Goal: Task Accomplishment & Management: Manage account settings

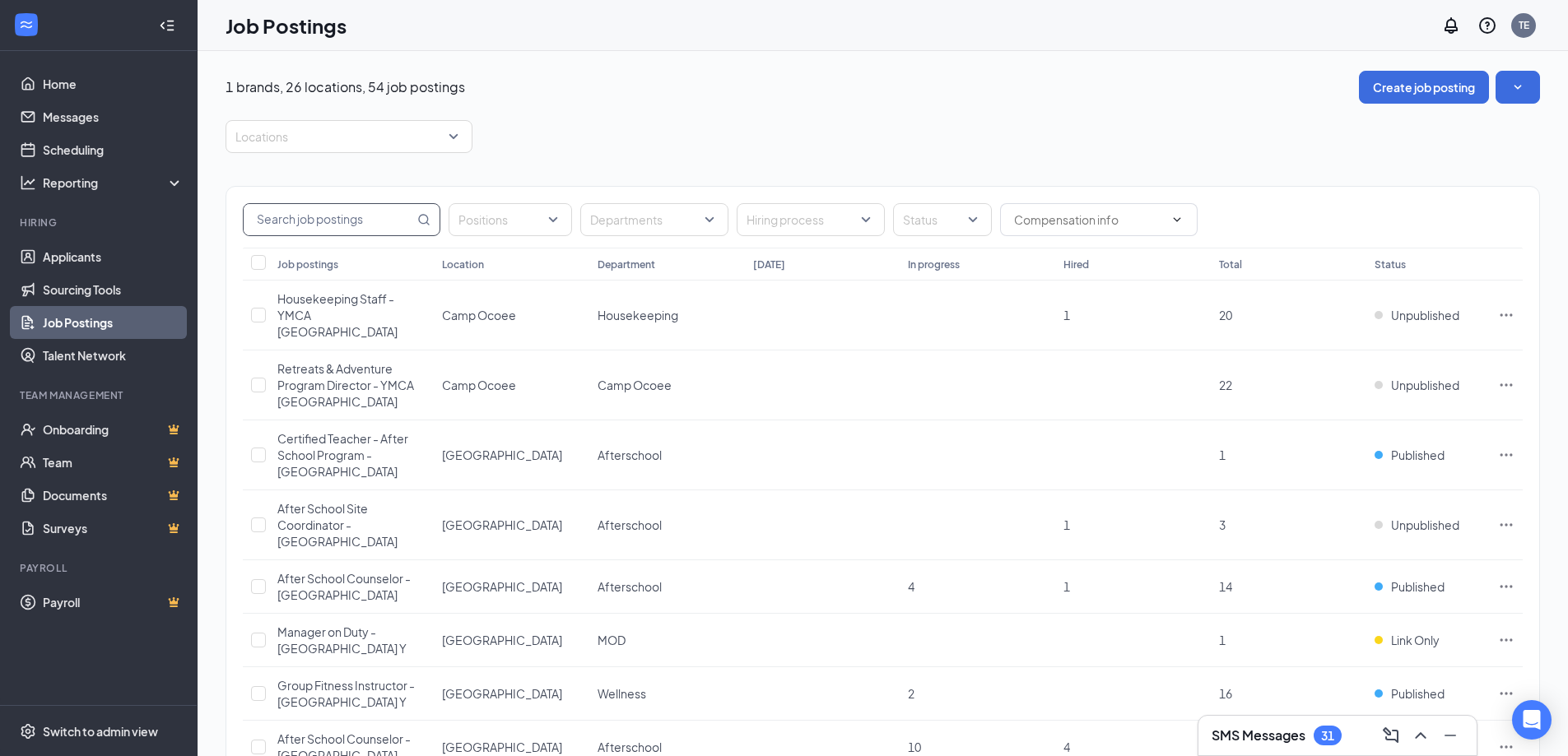
click at [339, 210] on input "text" at bounding box center [329, 219] width 170 height 31
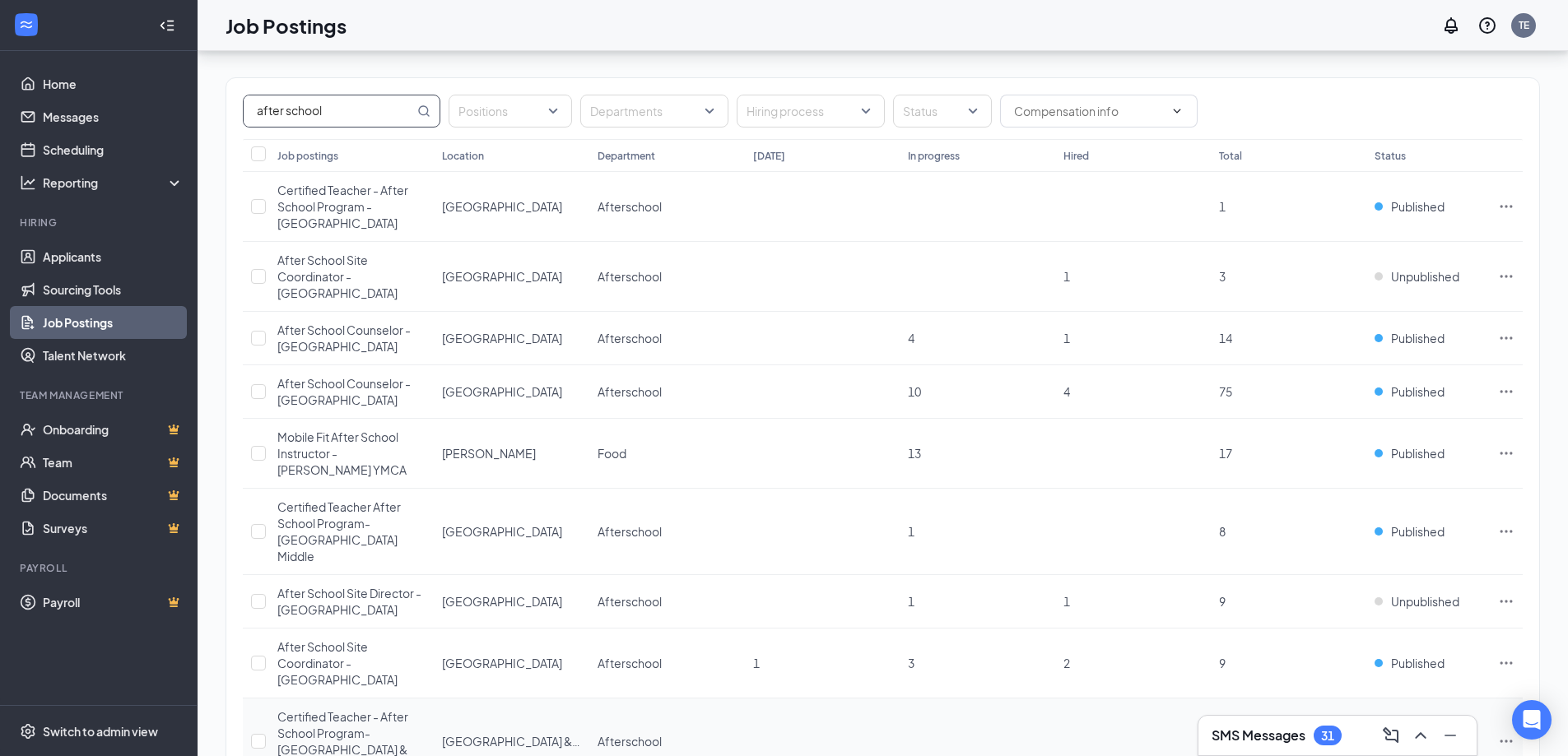
scroll to position [105, 0]
type input "after school"
click at [249, 422] on td at bounding box center [256, 395] width 26 height 53
click at [267, 422] on td at bounding box center [256, 395] width 26 height 53
click at [253, 402] on input "checkbox" at bounding box center [259, 395] width 15 height 15
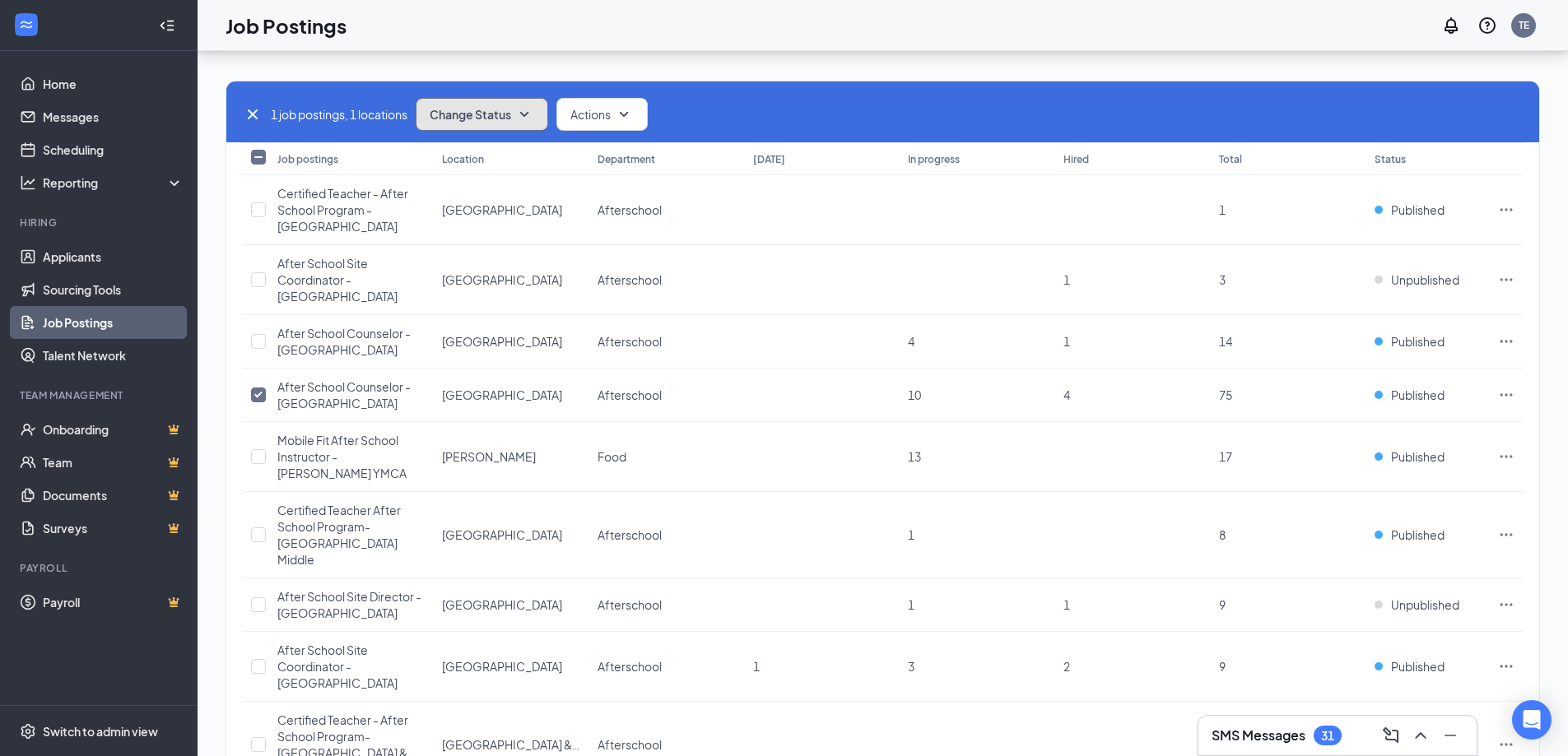
click at [508, 111] on span "Change Status" at bounding box center [470, 114] width 81 height 11
click at [499, 190] on div "Unpublish" at bounding box center [517, 194] width 197 height 36
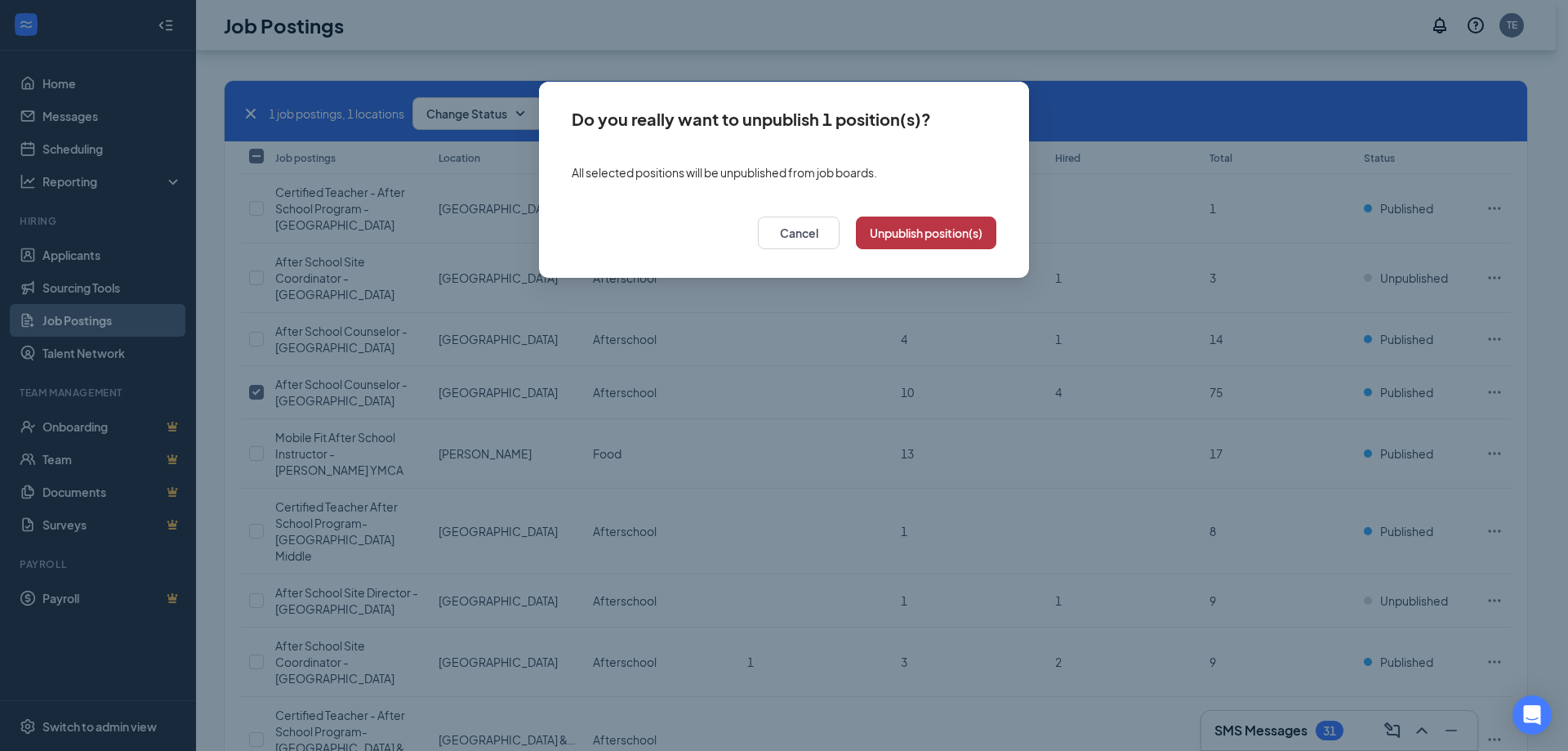
click at [900, 224] on button "Unpublish position(s)" at bounding box center [926, 233] width 141 height 32
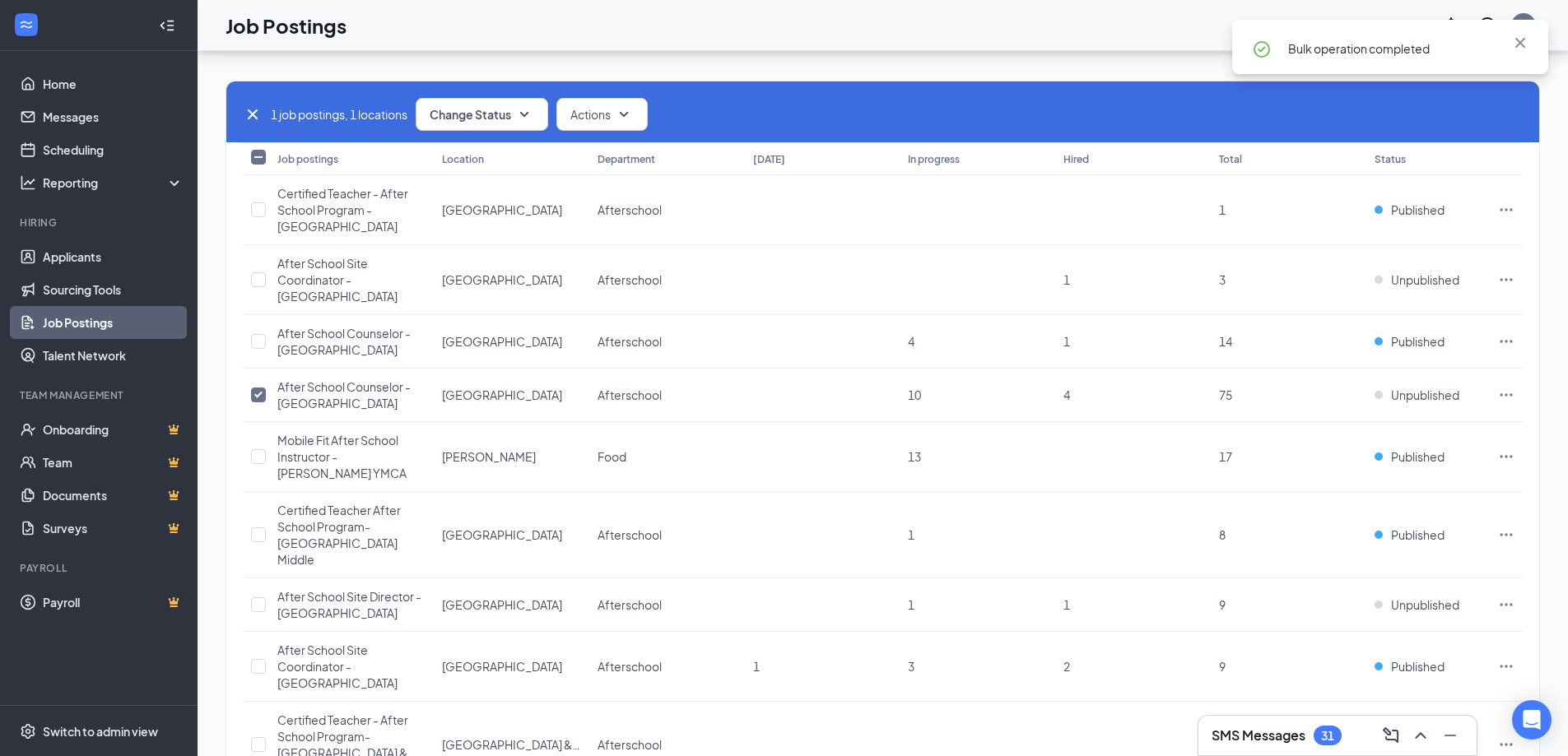
click at [252, 106] on icon "Cross" at bounding box center [252, 114] width 20 height 20
checkbox input "false"
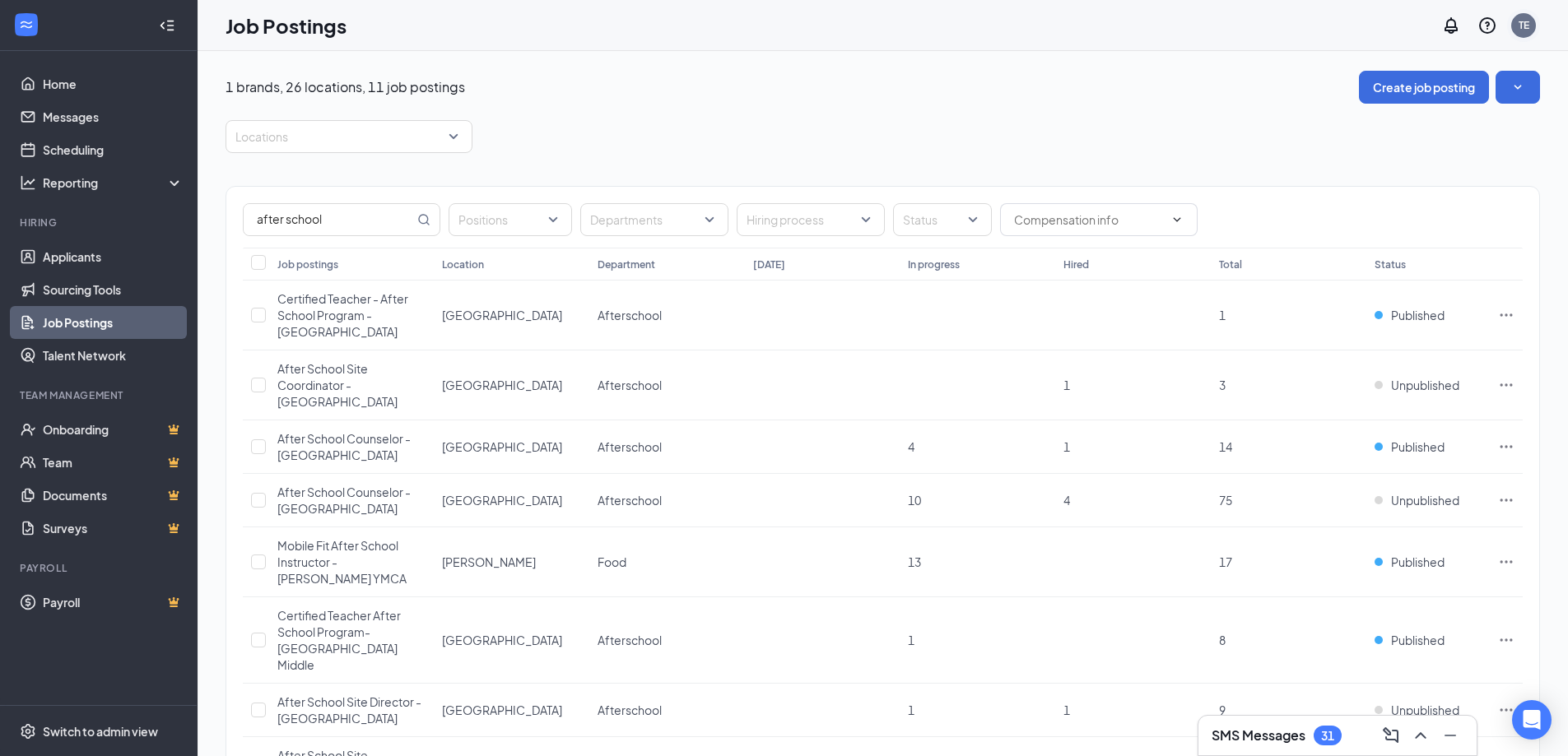
click at [1519, 30] on div "TE" at bounding box center [1523, 24] width 10 height 14
click at [1541, 24] on div "Job Postings TE" at bounding box center [882, 25] width 1370 height 51
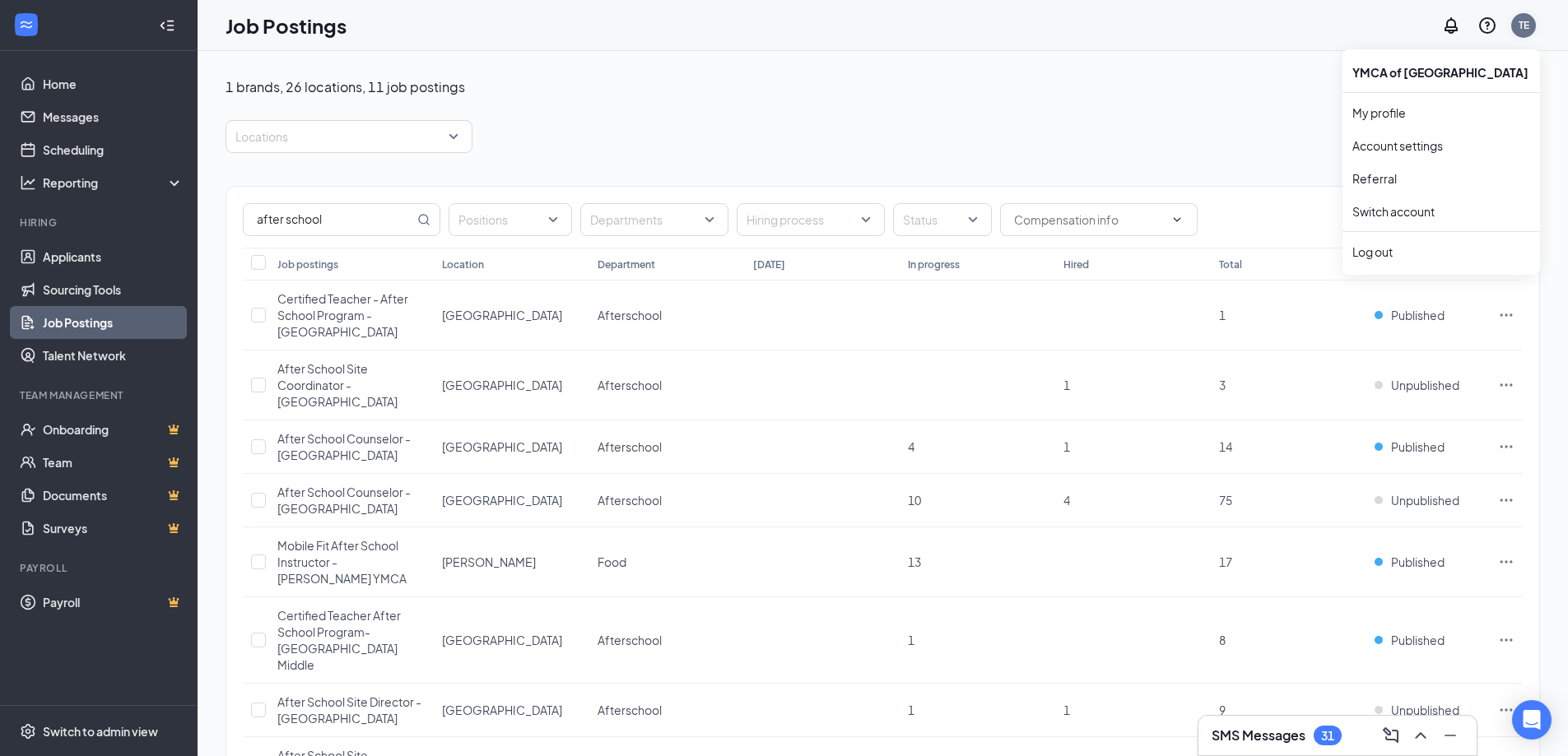
click at [1532, 22] on div "TE" at bounding box center [1523, 25] width 24 height 24
click at [1376, 259] on div "Log out" at bounding box center [1441, 252] width 177 height 17
